Goal: Task Accomplishment & Management: Complete application form

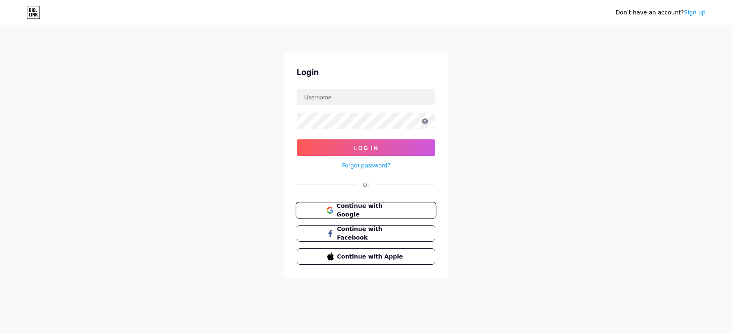
click at [349, 208] on span "Continue with Google" at bounding box center [370, 210] width 69 height 18
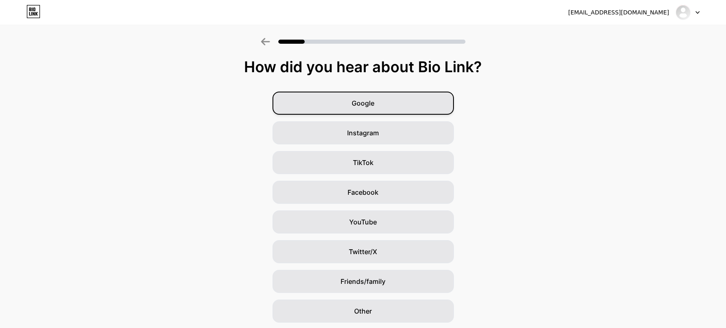
click at [374, 102] on span "Google" at bounding box center [362, 103] width 23 height 10
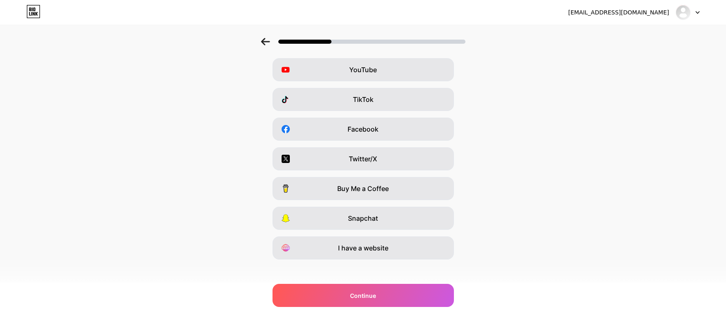
scroll to position [69, 0]
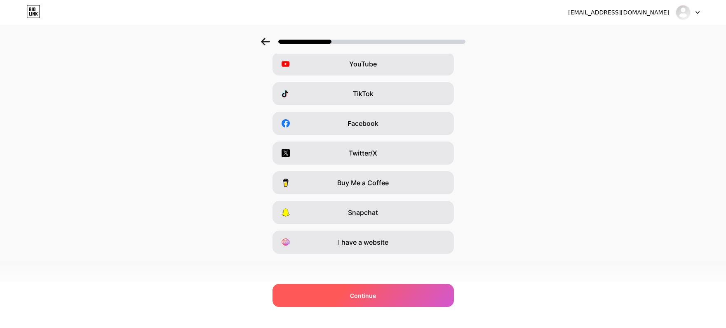
click at [383, 290] on div "Continue" at bounding box center [362, 294] width 181 height 23
click at [351, 293] on div "Continue" at bounding box center [362, 294] width 181 height 23
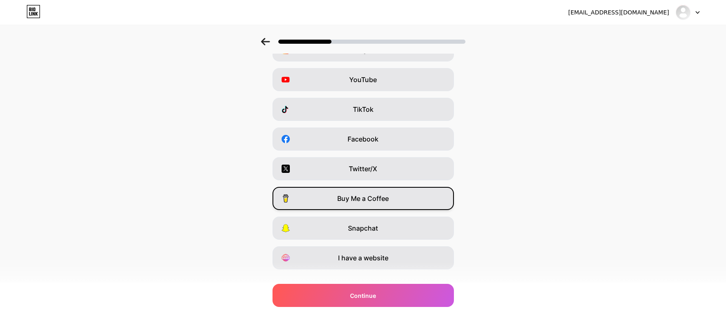
scroll to position [0, 0]
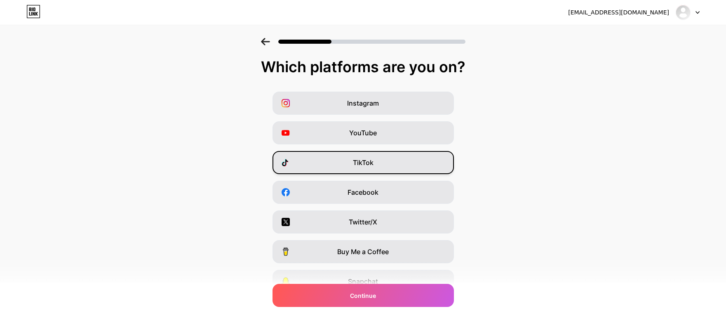
click at [367, 164] on span "TikTok" at bounding box center [363, 162] width 21 height 10
click at [364, 189] on span "Facebook" at bounding box center [362, 192] width 31 height 10
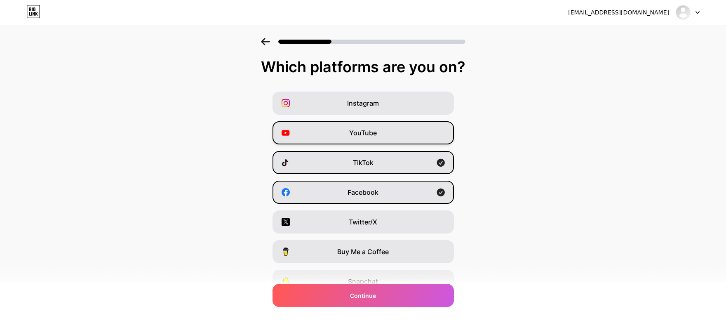
click at [380, 134] on div "YouTube" at bounding box center [362, 132] width 181 height 23
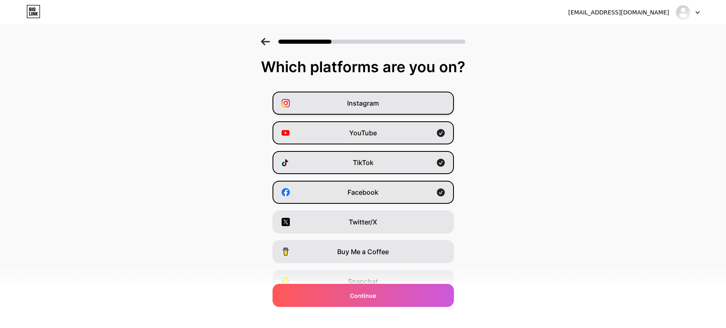
click at [378, 97] on div "Instagram" at bounding box center [362, 102] width 181 height 23
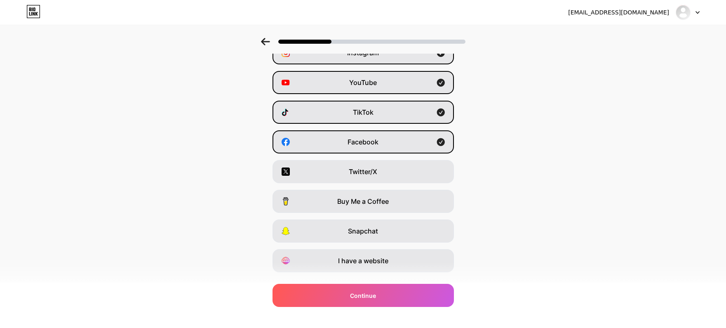
scroll to position [69, 0]
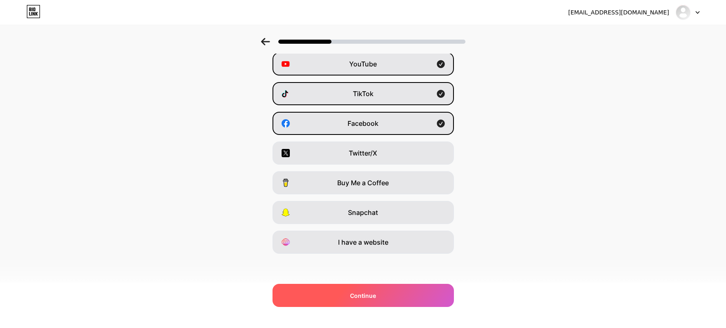
click at [376, 288] on div "Continue" at bounding box center [362, 294] width 181 height 23
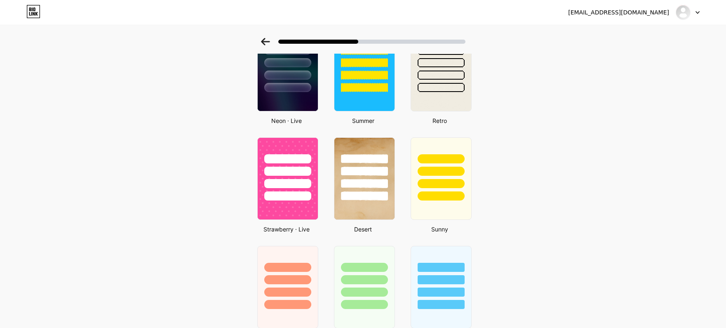
scroll to position [447, 0]
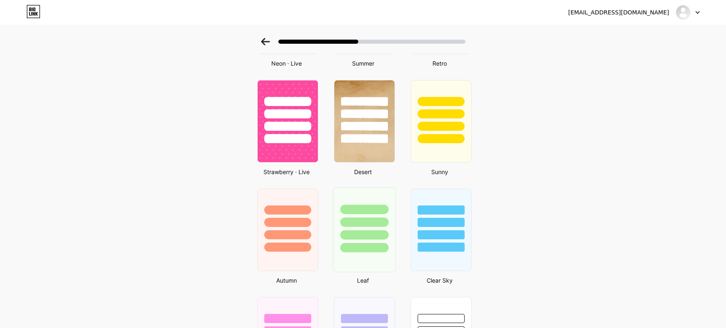
click at [379, 229] on div at bounding box center [364, 219] width 62 height 65
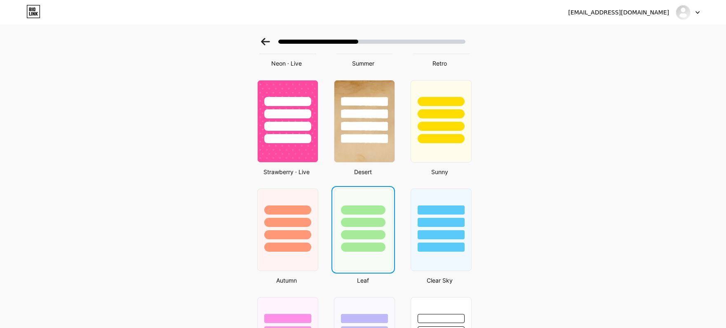
scroll to position [0, 0]
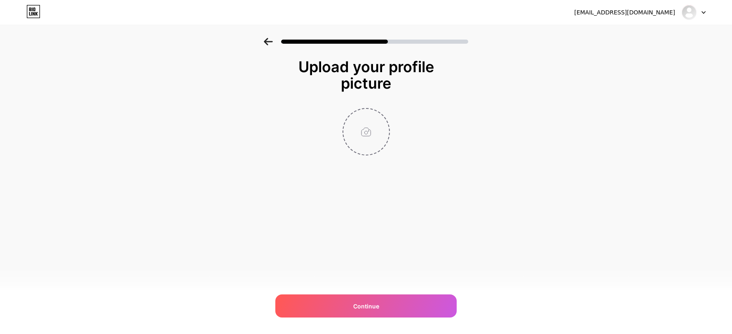
click at [367, 140] on input "file" at bounding box center [366, 132] width 46 height 46
type input "C:\fakepath\LOGO TÁCH NỀN (4) (2).png"
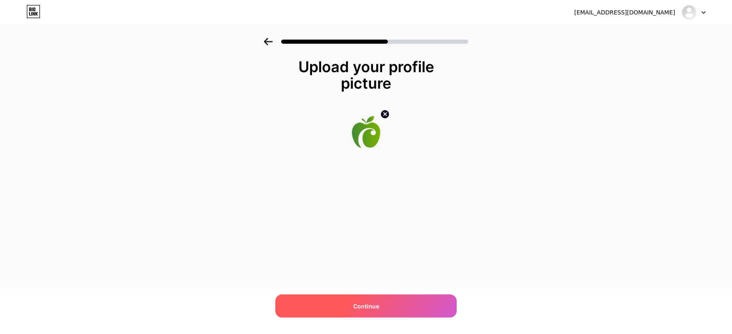
click at [360, 301] on div "Continue" at bounding box center [365, 305] width 181 height 23
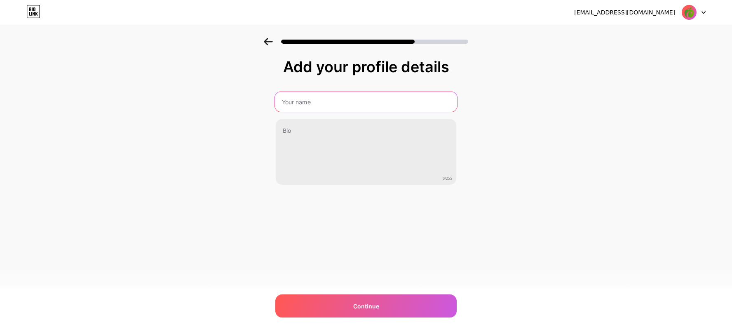
click at [309, 101] on input "text" at bounding box center [366, 102] width 182 height 20
type input "Caloer - Tính Calo & Giảm Cân"
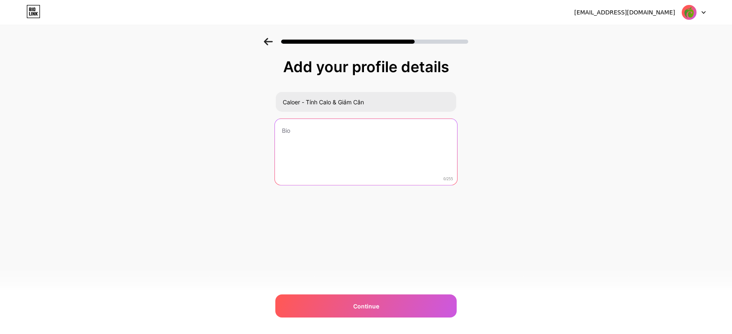
click at [316, 126] on textarea at bounding box center [366, 152] width 182 height 67
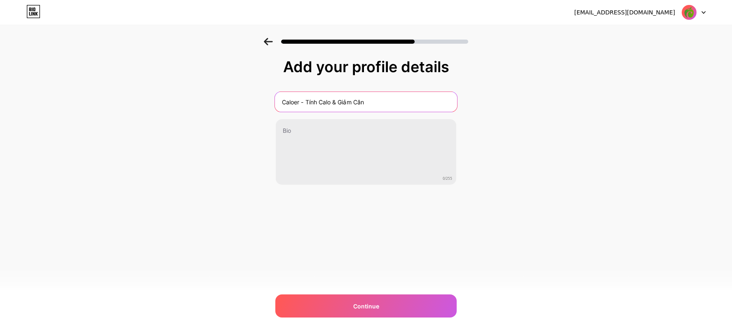
drag, startPoint x: 388, startPoint y: 103, endPoint x: 269, endPoint y: 102, distance: 118.2
click at [269, 102] on div "Add your profile details Caloer - Tính Calo & Giảm Cân 0/255 Continue Error" at bounding box center [366, 132] width 732 height 188
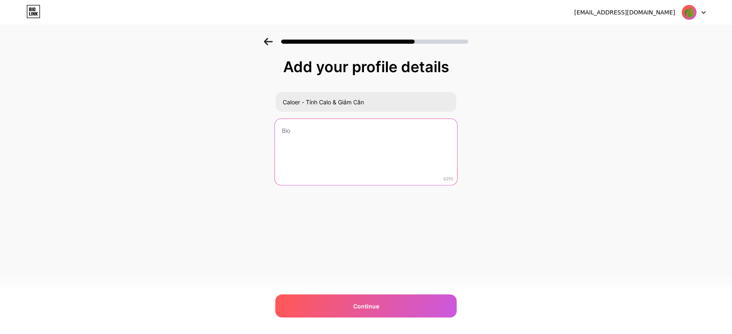
click at [345, 131] on textarea at bounding box center [366, 152] width 182 height 67
paste textarea "Caloer là ứng dụng tính calo & theo dõi cân nặng thông minh, giúp bạn kiểm soát…"
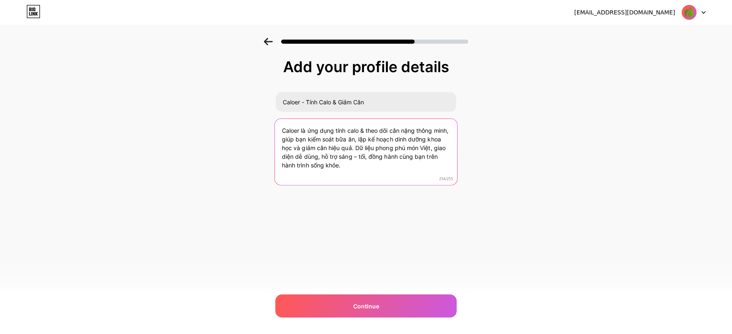
click at [348, 169] on textarea "Caloer là ứng dụng tính calo & theo dõi cân nặng thông minh, giúp bạn kiểm soát…" at bounding box center [366, 152] width 182 height 67
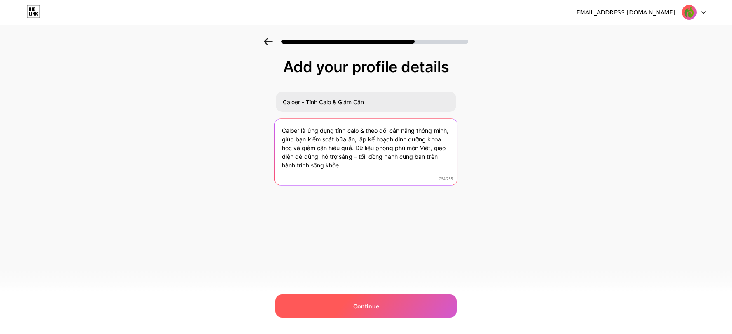
type textarea "Caloer là ứng dụng tính calo & theo dõi cân nặng thông minh, giúp bạn kiểm soát…"
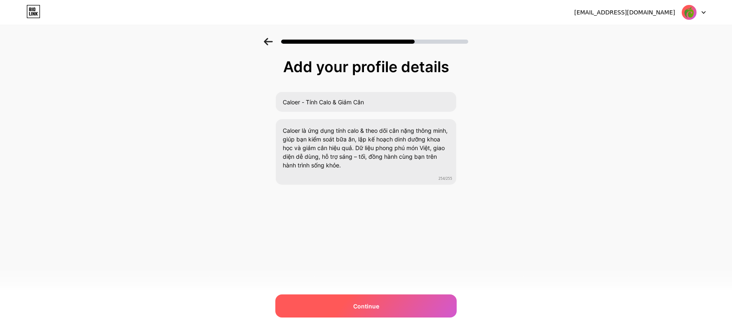
click at [356, 304] on span "Continue" at bounding box center [366, 306] width 26 height 9
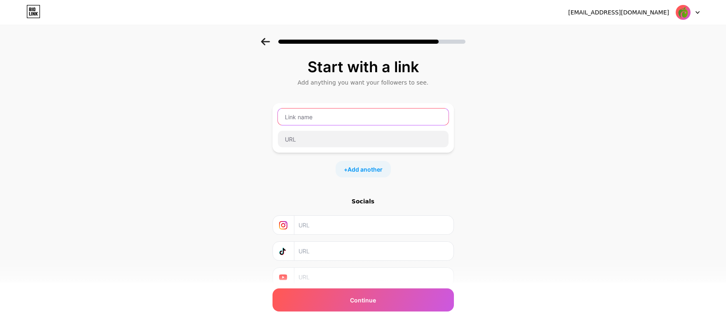
click at [319, 120] on input "text" at bounding box center [363, 116] width 171 height 16
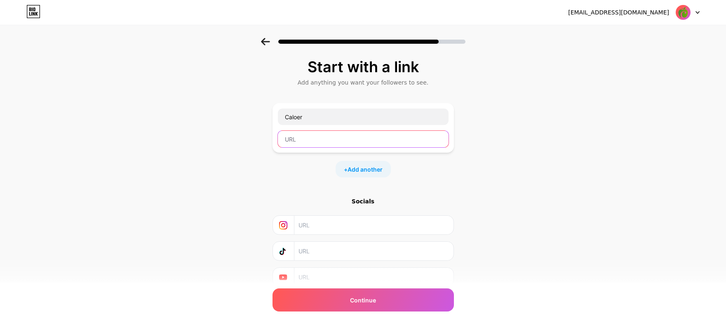
click at [330, 141] on input "text" at bounding box center [363, 139] width 171 height 16
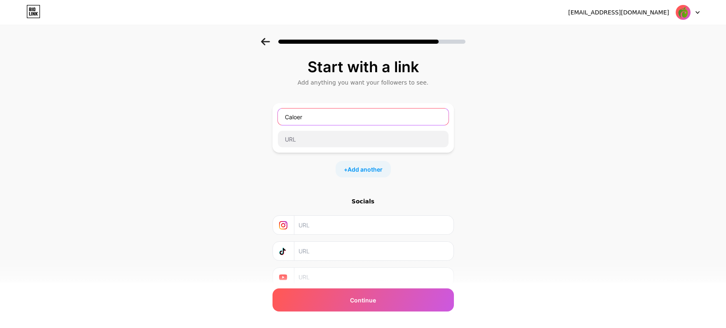
click at [324, 118] on input "Caloer" at bounding box center [363, 116] width 171 height 16
drag, startPoint x: 342, startPoint y: 117, endPoint x: 319, endPoint y: 116, distance: 22.3
click at [319, 116] on input "Caloer trên cửa hàng App Store" at bounding box center [363, 116] width 171 height 16
type input "Caloer trên App Store"
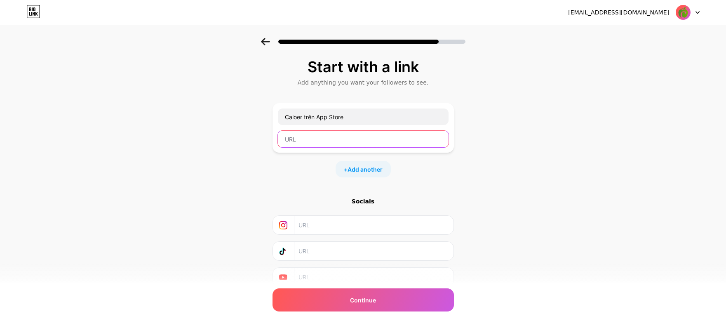
click at [314, 137] on input "text" at bounding box center [363, 139] width 171 height 16
paste input "[URL][DOMAIN_NAME]"
type input "[URL][DOMAIN_NAME]"
click at [368, 168] on span "Add another" at bounding box center [364, 169] width 35 height 9
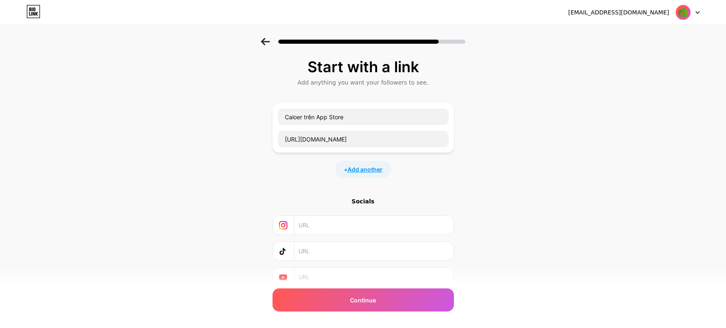
scroll to position [0, 0]
click at [321, 179] on input "text" at bounding box center [363, 174] width 171 height 16
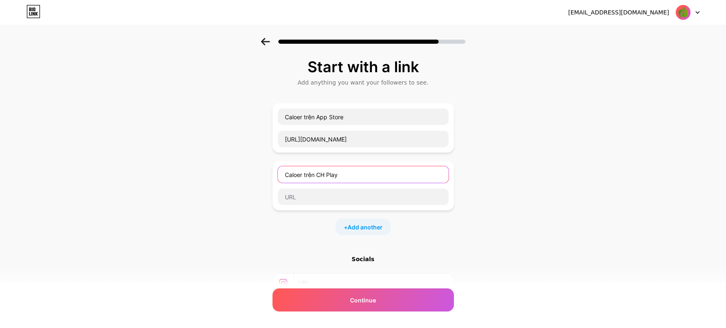
drag, startPoint x: 346, startPoint y: 175, endPoint x: 323, endPoint y: 174, distance: 23.5
click at [323, 174] on input "Caloer trên CH Play" at bounding box center [363, 174] width 171 height 16
type input "Caloer trên Cửa hàng Play"
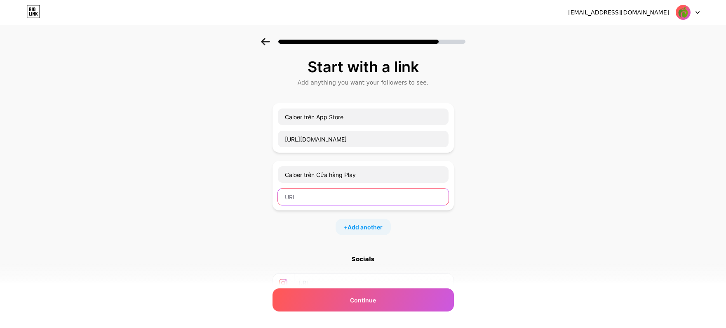
click at [312, 199] on input "text" at bounding box center [363, 196] width 171 height 16
paste input "[URL][DOMAIN_NAME]"
type input "[URL][DOMAIN_NAME]"
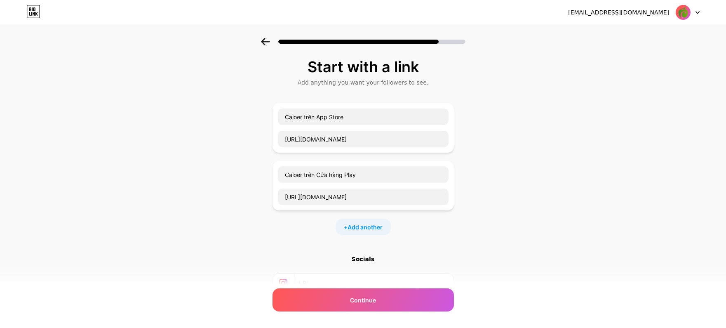
click at [453, 230] on div "+ Add another" at bounding box center [362, 226] width 181 height 16
click at [377, 230] on span "Add another" at bounding box center [364, 226] width 35 height 9
click at [335, 235] on input "text" at bounding box center [363, 232] width 171 height 16
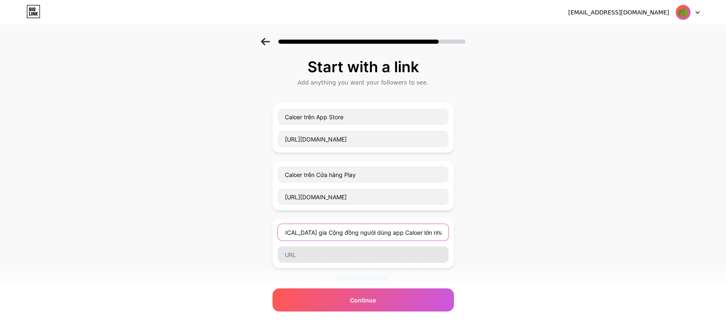
type input "[MEDICAL_DATA] gia Cộng đồng người dùng app Caloer lớn nhất [GEOGRAPHIC_DATA]"
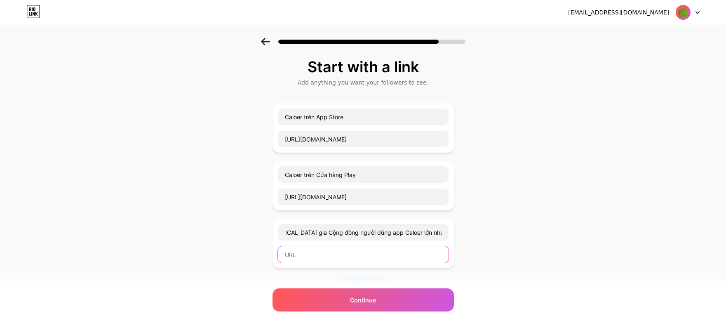
click at [316, 252] on input "text" at bounding box center [363, 254] width 171 height 16
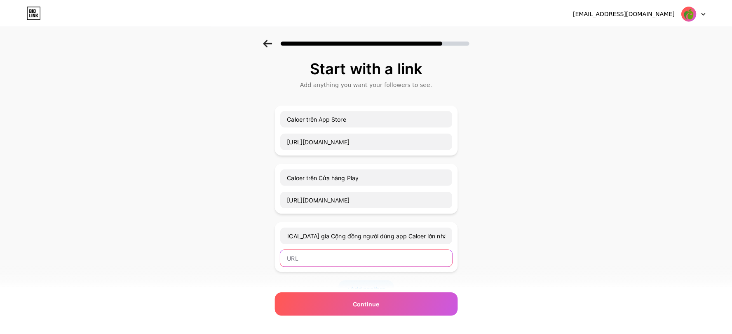
scroll to position [0, 0]
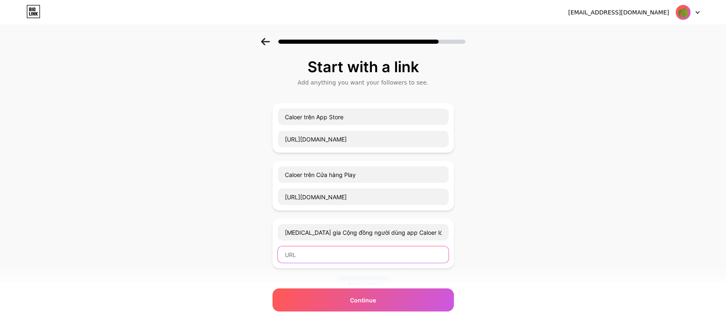
paste input "[URL][DOMAIN_NAME]"
type input "[URL][DOMAIN_NAME]"
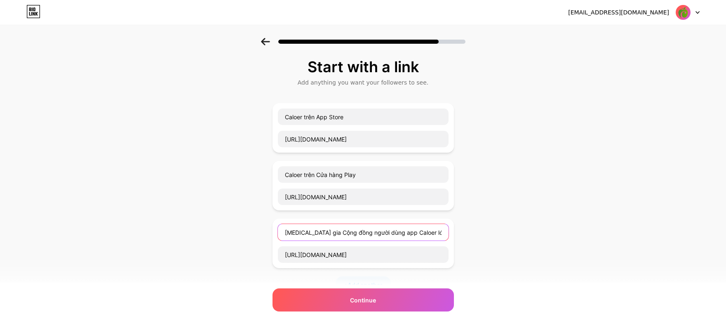
drag, startPoint x: 315, startPoint y: 233, endPoint x: 268, endPoint y: 233, distance: 47.4
click at [268, 233] on div "Start with a link Add anything you want your followers to see. Caloer trên App …" at bounding box center [363, 240] width 726 height 405
type input "Cộng đồng người dùng app Caloer lớn nhất [GEOGRAPHIC_DATA]"
click at [250, 238] on div "Start with a link Add anything you want your followers to see. Caloer trên App …" at bounding box center [363, 240] width 726 height 405
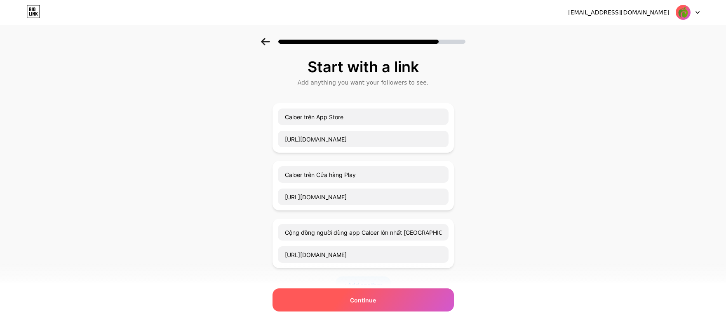
click at [369, 297] on span "Continue" at bounding box center [363, 299] width 26 height 9
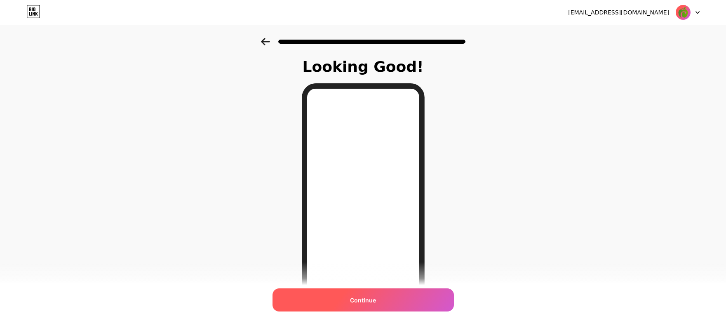
click at [367, 297] on span "Continue" at bounding box center [363, 299] width 26 height 9
